Goal: Navigation & Orientation: Go to known website

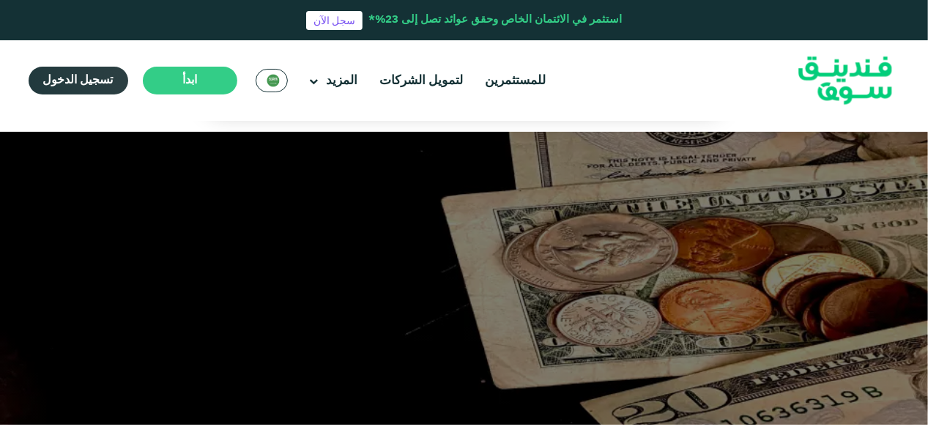
click at [95, 83] on span "تسجيل الدخول" at bounding box center [78, 80] width 70 height 11
